Goal: Task Accomplishment & Management: Manage account settings

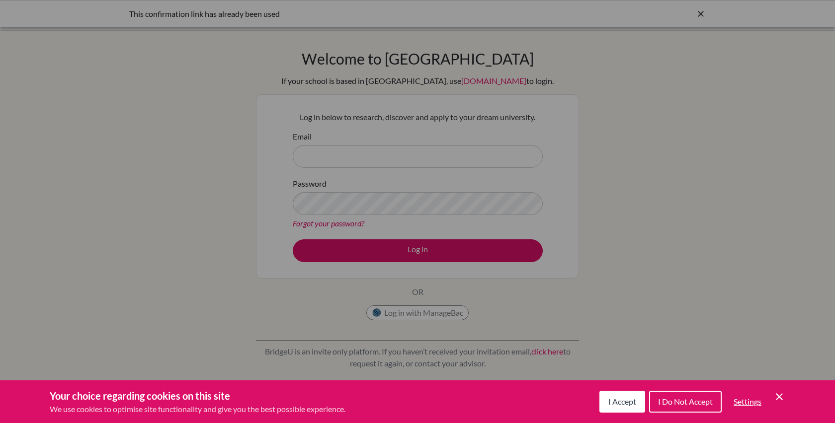
click at [629, 402] on span "I Accept" at bounding box center [622, 401] width 28 height 9
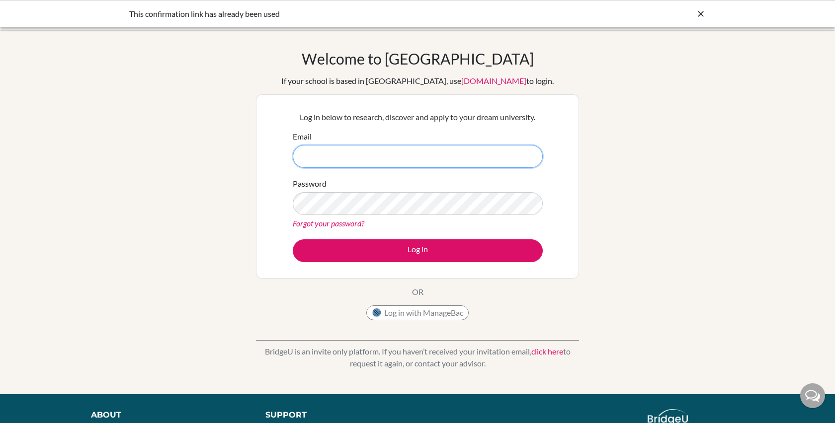
click at [479, 165] on input "Email" at bounding box center [418, 156] width 250 height 23
paste input "[EMAIL_ADDRESS][DOMAIN_NAME]"
type input "[EMAIL_ADDRESS][DOMAIN_NAME]"
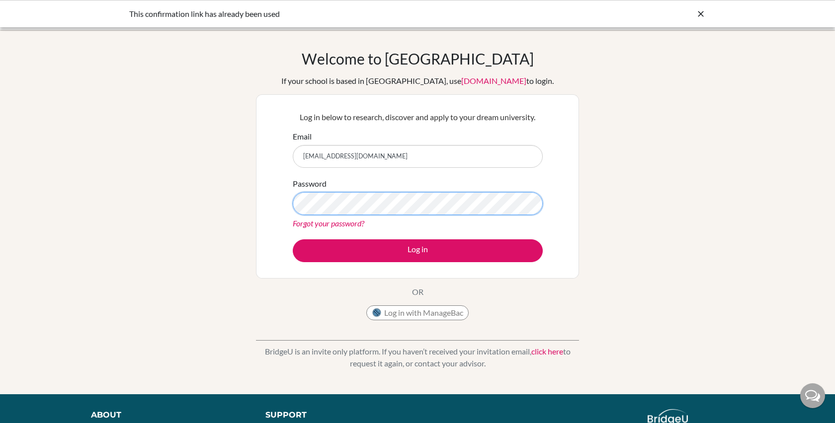
click at [293, 240] on button "Log in" at bounding box center [418, 251] width 250 height 23
